Goal: Information Seeking & Learning: Learn about a topic

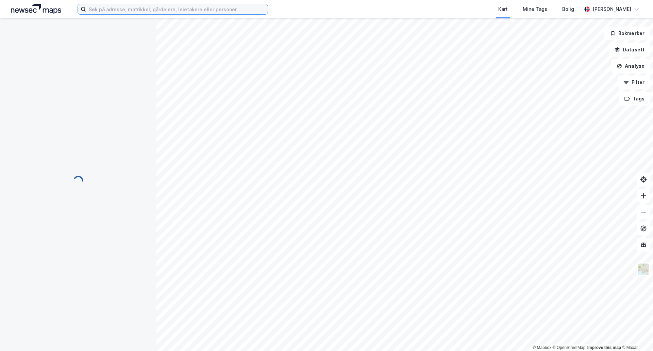
click at [132, 11] on input at bounding box center [177, 9] width 182 height 10
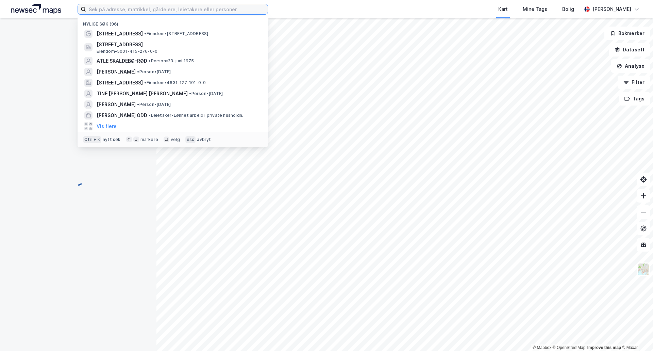
paste input "Dueheia AS"
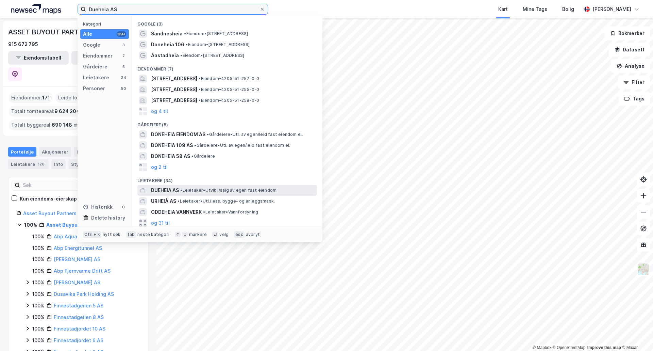
type input "Dueheia AS"
click at [162, 190] on span "DUEHEIA AS" at bounding box center [165, 190] width 28 height 8
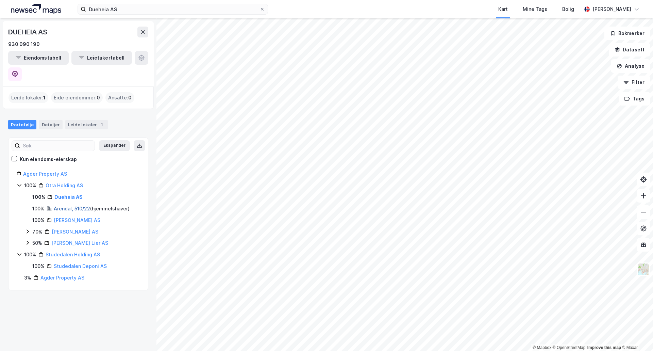
click at [68, 206] on link "Arendal, 510/22" at bounding box center [72, 209] width 36 height 6
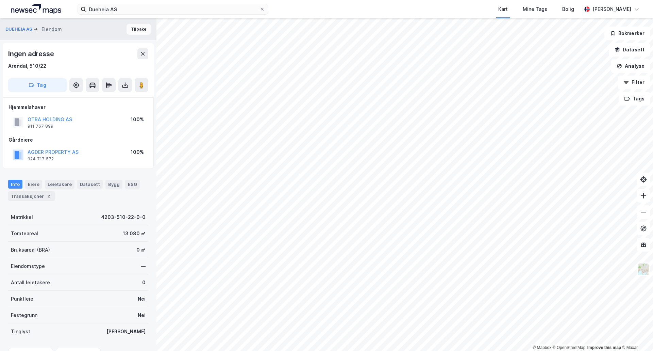
click at [131, 28] on button "Tilbake" at bounding box center [139, 29] width 24 height 11
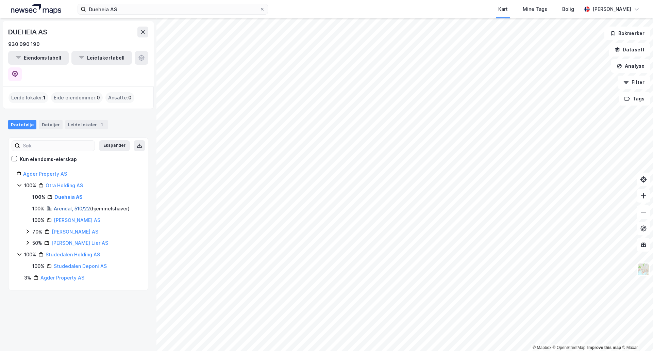
click at [64, 206] on link "Arendal, 510/22" at bounding box center [72, 209] width 36 height 6
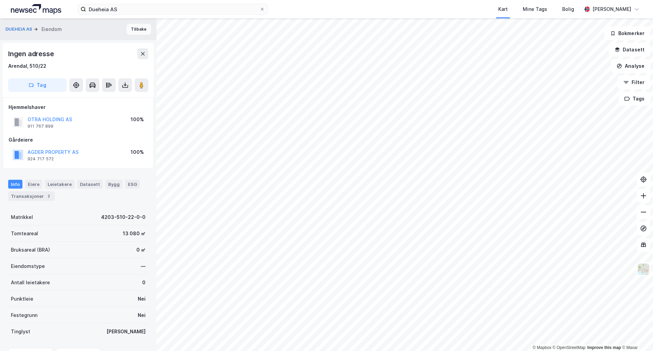
click at [137, 27] on button "Tilbake" at bounding box center [139, 29] width 24 height 11
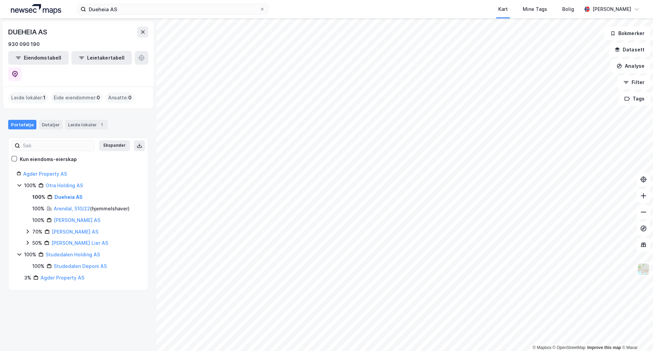
click at [52, 170] on div "Agder Property AS" at bounding box center [81, 174] width 117 height 8
click at [52, 171] on link "Agder Property AS" at bounding box center [45, 174] width 44 height 6
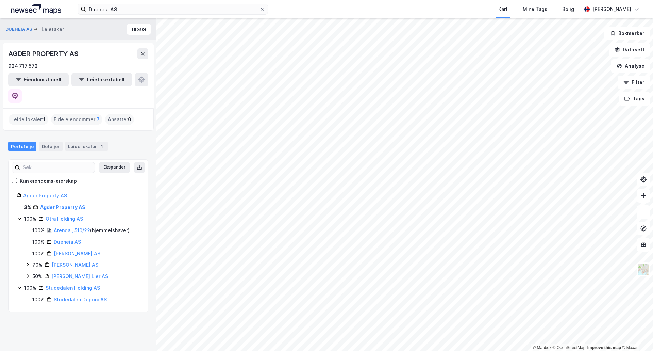
click at [19, 216] on icon at bounding box center [19, 218] width 5 height 5
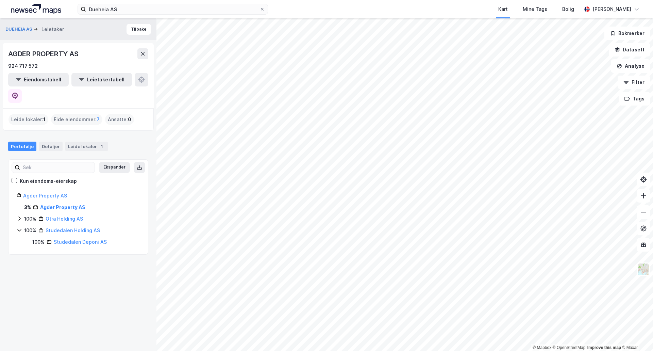
click at [20, 216] on icon at bounding box center [19, 218] width 2 height 4
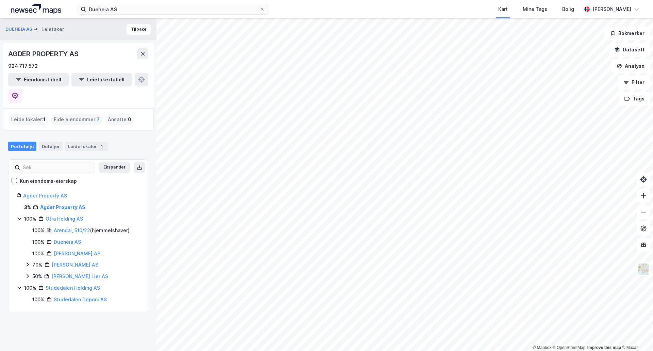
click at [19, 216] on icon at bounding box center [19, 218] width 5 height 5
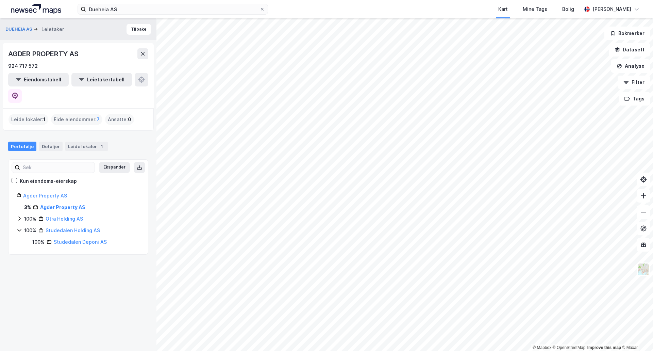
click at [17, 216] on icon at bounding box center [19, 218] width 5 height 5
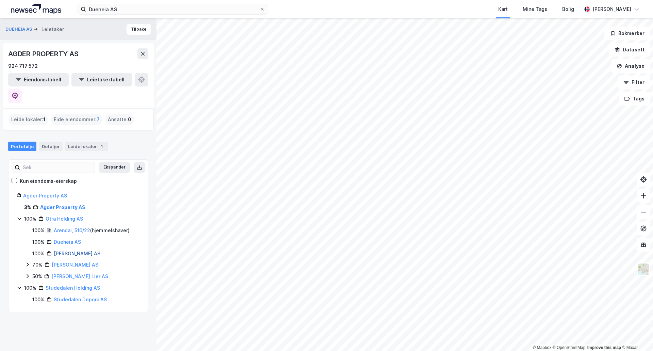
click at [79, 250] on link "Eyde Longum AS" at bounding box center [77, 253] width 47 height 6
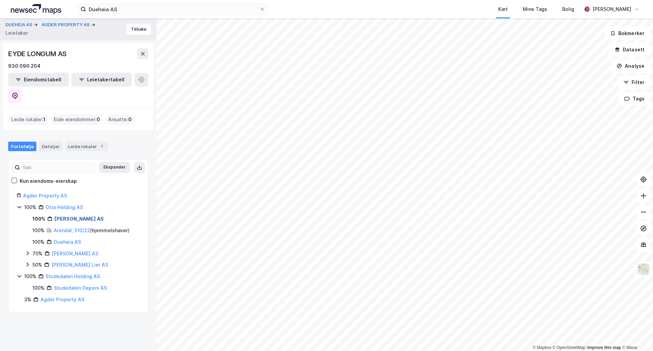
click at [72, 216] on link "Eyde Longum AS" at bounding box center [78, 219] width 49 height 6
click at [60, 239] on link "Dueheia AS" at bounding box center [67, 242] width 27 height 6
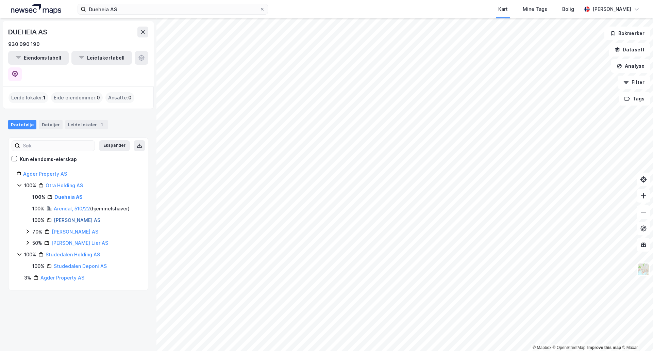
click at [59, 217] on link "Eyde Longum AS" at bounding box center [77, 220] width 47 height 6
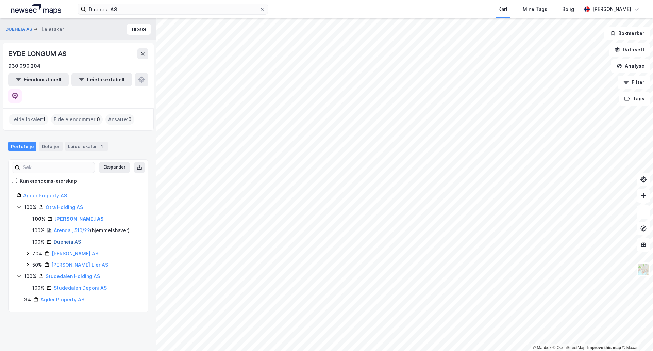
click at [68, 239] on link "Dueheia AS" at bounding box center [67, 242] width 27 height 6
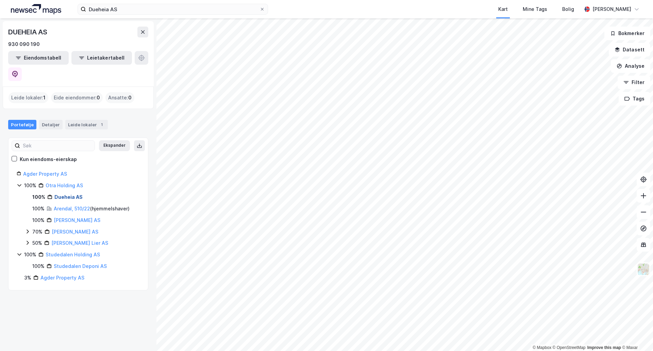
click at [68, 240] on link "Tofteland Lier AS" at bounding box center [79, 243] width 57 height 6
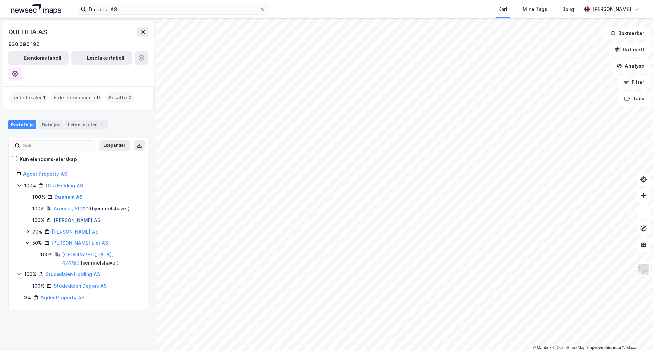
click at [72, 217] on link "Eyde Longum AS" at bounding box center [77, 220] width 47 height 6
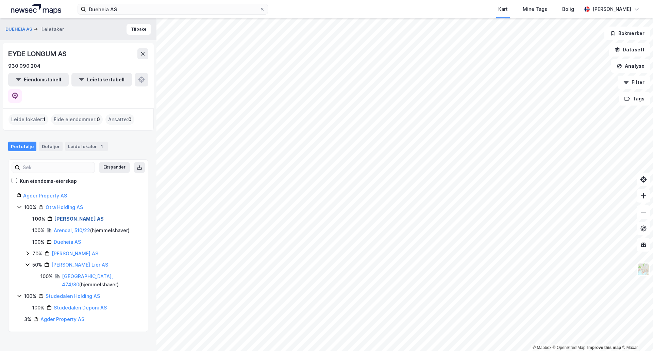
click at [77, 216] on link "Eyde Longum AS" at bounding box center [78, 219] width 49 height 6
click at [62, 215] on div "Eyde Longum AS" at bounding box center [78, 219] width 49 height 8
click at [64, 216] on link "Eyde Longum AS" at bounding box center [78, 219] width 49 height 6
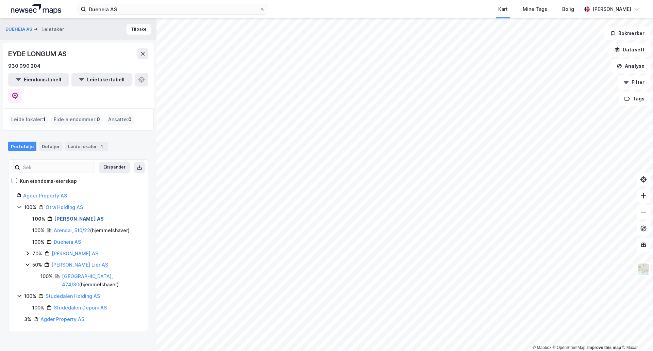
click at [56, 216] on link "Eyde Longum AS" at bounding box center [78, 219] width 49 height 6
click at [55, 227] on link "Arendal, 510/22" at bounding box center [72, 230] width 36 height 6
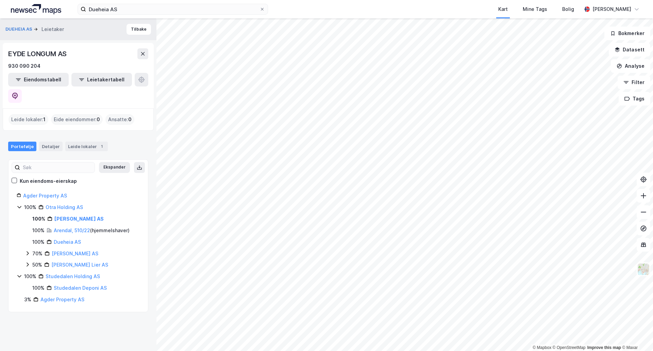
click at [20, 273] on icon at bounding box center [19, 275] width 5 height 5
click at [70, 216] on link "Eyde Longum AS" at bounding box center [78, 219] width 49 height 6
click at [68, 216] on link "Eyde Longum AS" at bounding box center [78, 219] width 49 height 6
click at [68, 227] on link "Arendal, 510/22" at bounding box center [72, 230] width 36 height 6
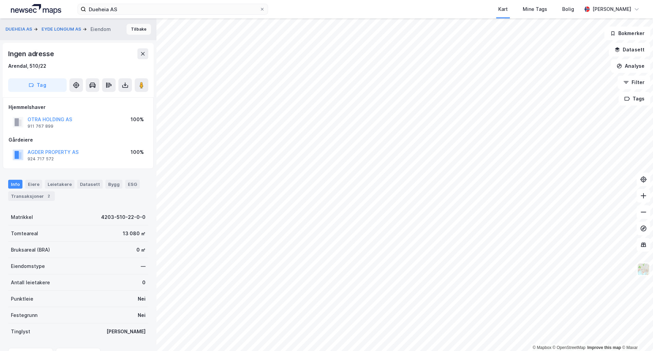
click at [130, 30] on button "Tilbake" at bounding box center [139, 29] width 24 height 11
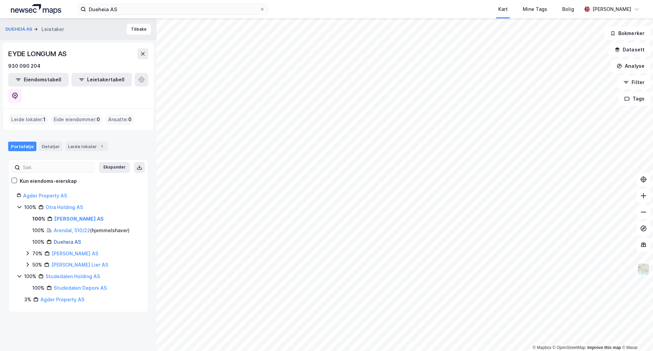
click at [71, 239] on link "Dueheia AS" at bounding box center [67, 242] width 27 height 6
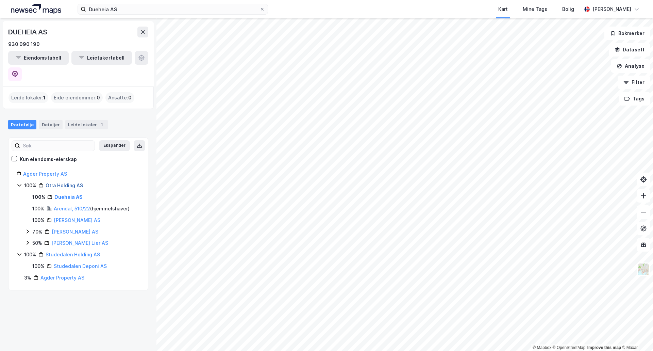
click at [61, 182] on link "Otra Holding AS" at bounding box center [64, 185] width 37 height 6
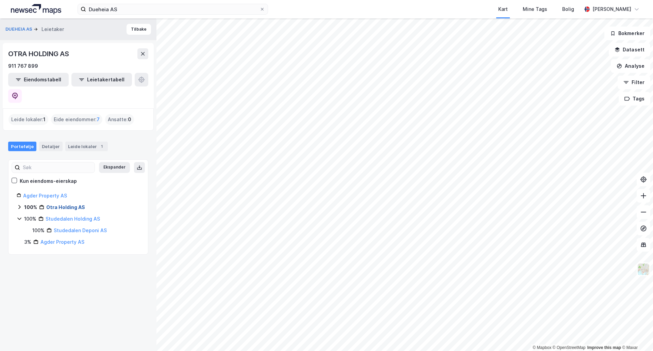
click at [61, 204] on link "Otra Holding AS" at bounding box center [65, 207] width 39 height 6
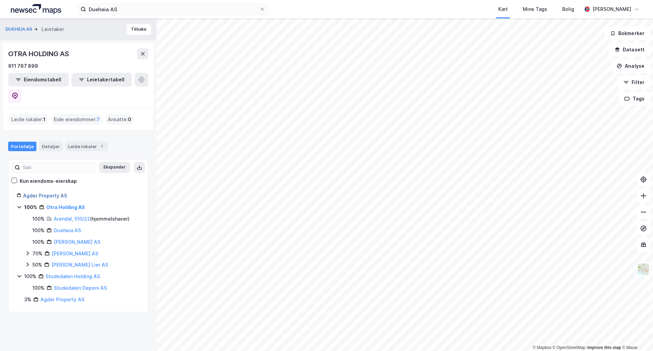
click at [53, 193] on link "Agder Property AS" at bounding box center [45, 196] width 44 height 6
click at [78, 114] on div "Eide eiendommer : 7" at bounding box center [76, 119] width 51 height 11
click at [76, 114] on div "Eide eiendommer : 7" at bounding box center [76, 119] width 51 height 11
click at [77, 114] on div "Eide eiendommer : 7" at bounding box center [76, 119] width 51 height 11
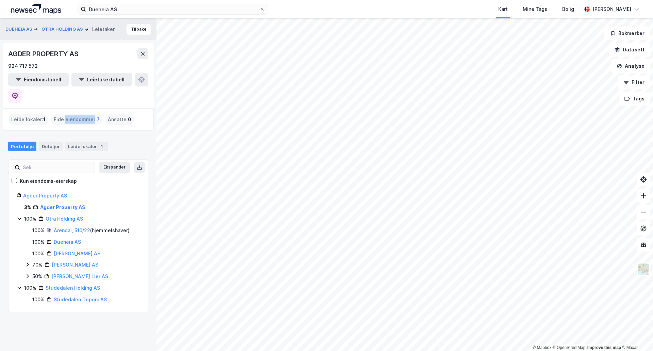
click at [77, 114] on div "Eide eiendommer : 7" at bounding box center [76, 119] width 51 height 11
click at [53, 142] on div "Detaljer" at bounding box center [50, 147] width 23 height 10
